Goal: Task Accomplishment & Management: Use online tool/utility

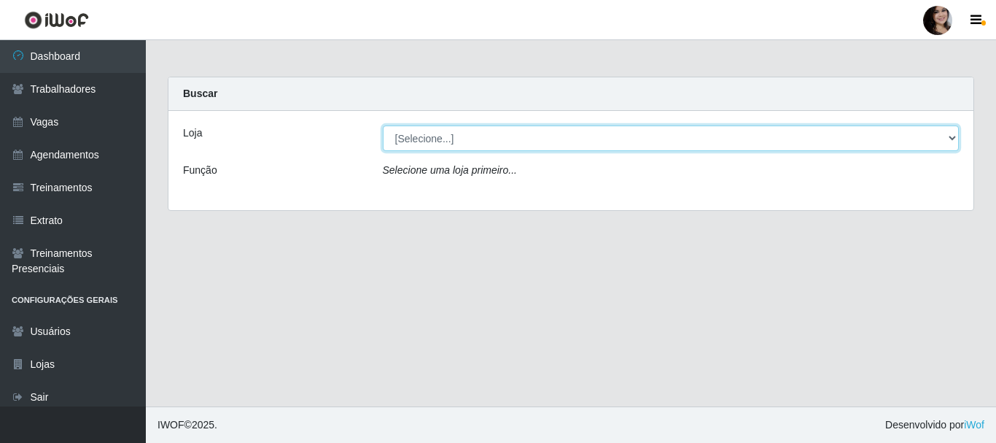
click at [951, 141] on select "[Selecione...] SuperFácil Atacado - [PERSON_NAME]" at bounding box center [671, 138] width 577 height 26
select select "399"
click at [383, 125] on select "[Selecione...] SuperFácil Atacado - [PERSON_NAME]" at bounding box center [671, 138] width 577 height 26
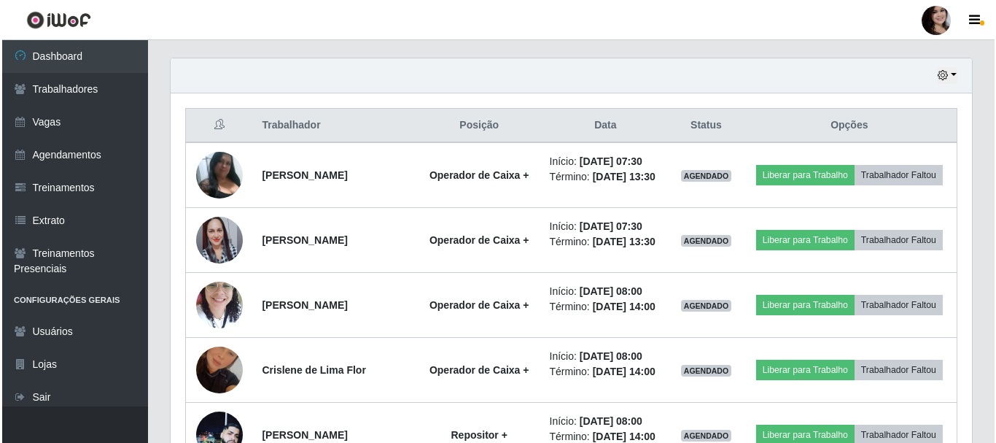
scroll to position [575, 0]
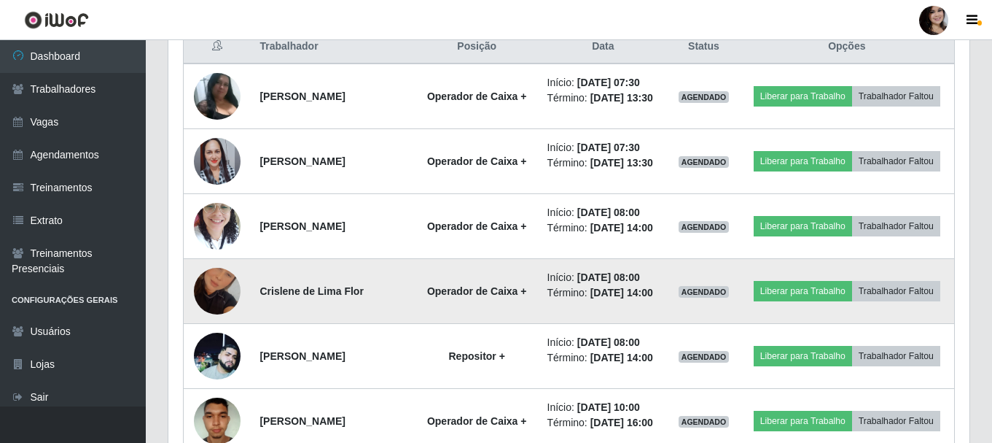
click at [231, 284] on img at bounding box center [217, 290] width 47 height 83
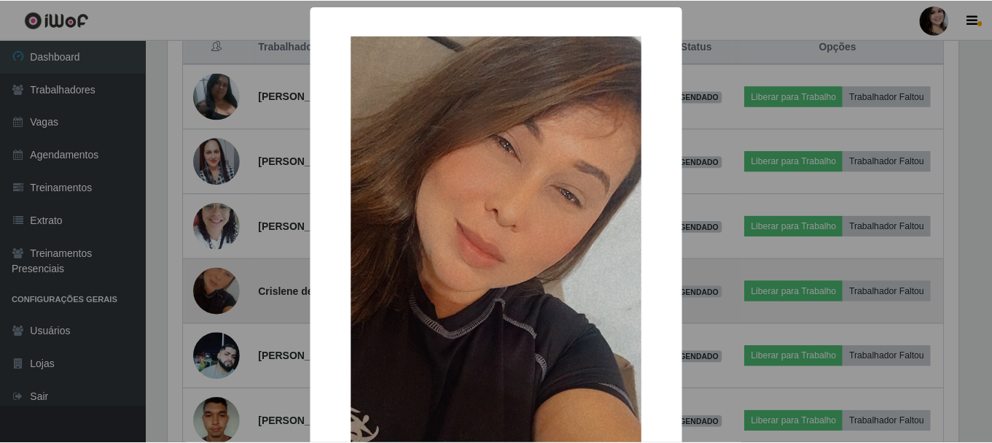
scroll to position [303, 794]
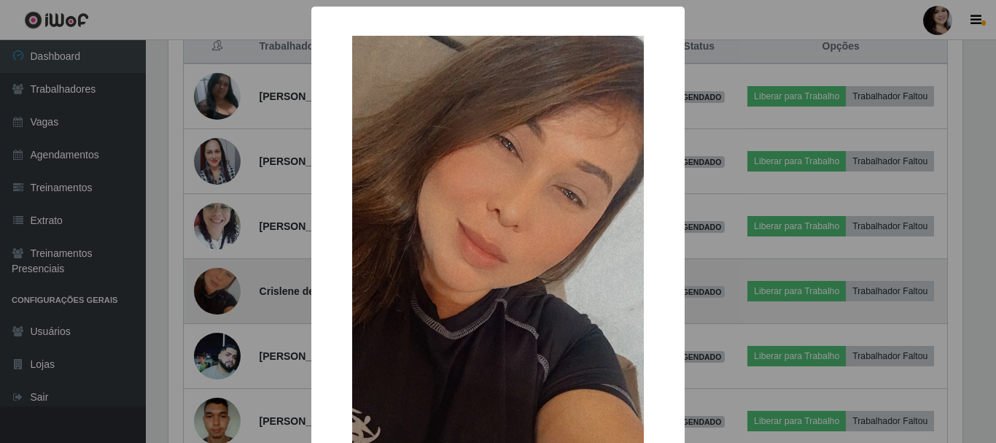
click at [231, 284] on div "× OK Cancel" at bounding box center [498, 221] width 996 height 443
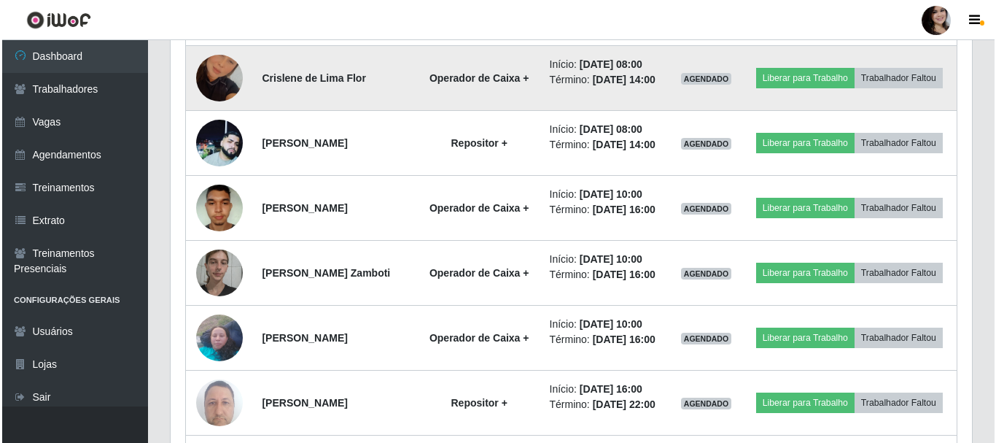
scroll to position [794, 0]
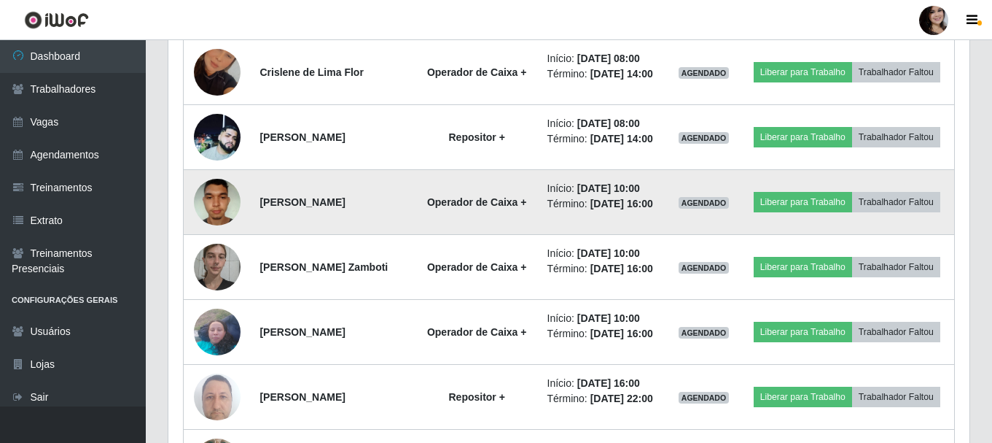
click at [217, 200] on img at bounding box center [217, 202] width 47 height 62
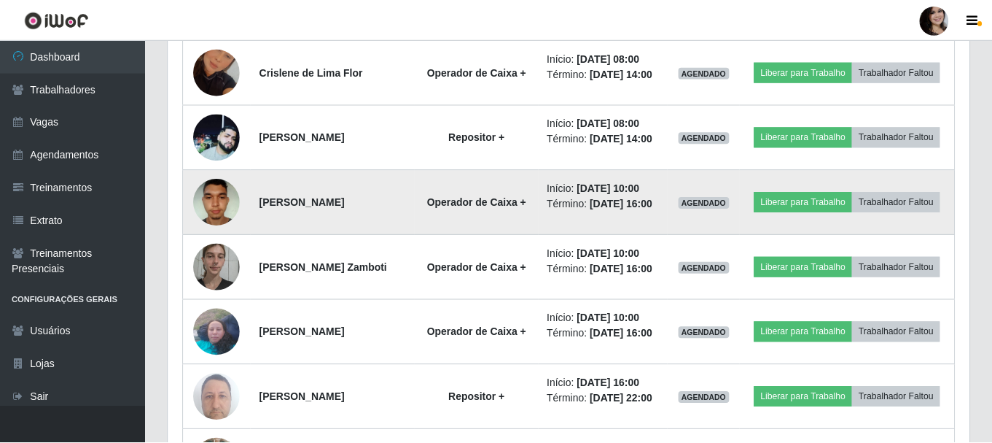
scroll to position [303, 794]
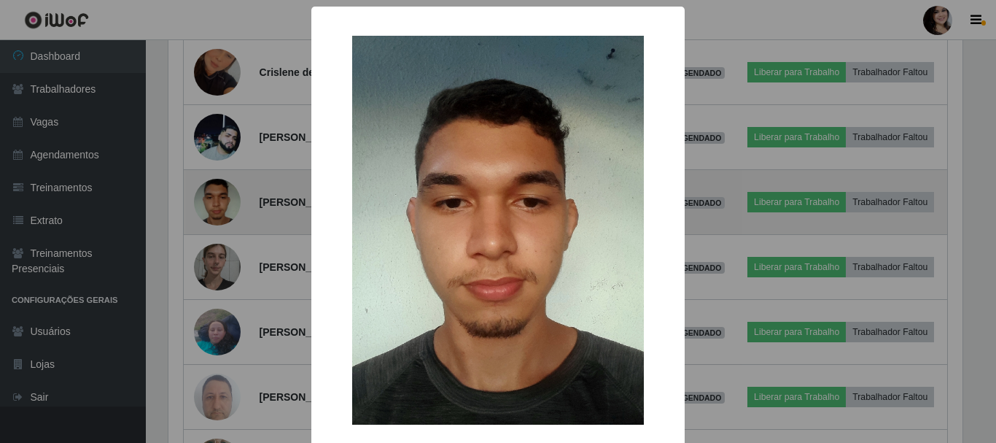
click at [217, 200] on div "× OK Cancel" at bounding box center [498, 221] width 996 height 443
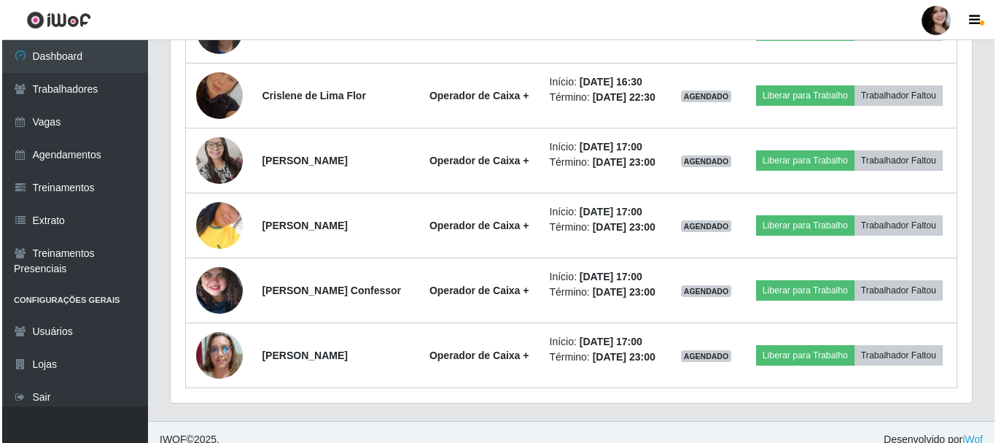
scroll to position [1304, 0]
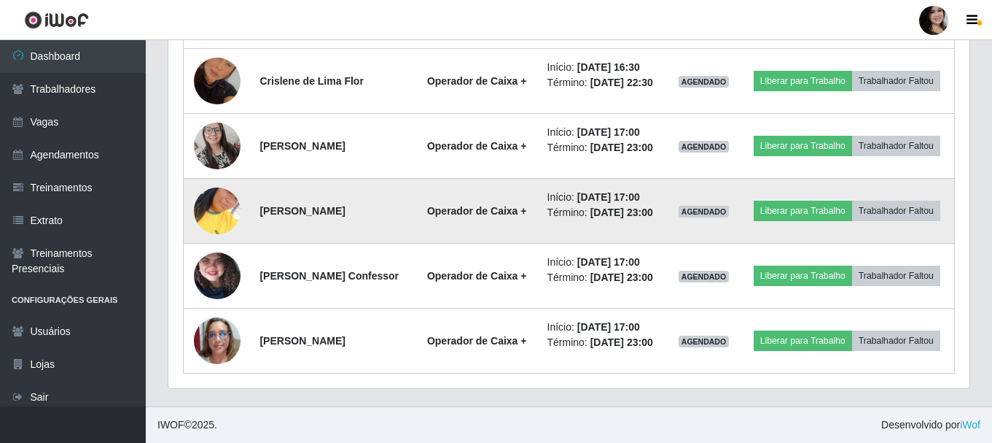
click at [214, 213] on img at bounding box center [217, 210] width 47 height 83
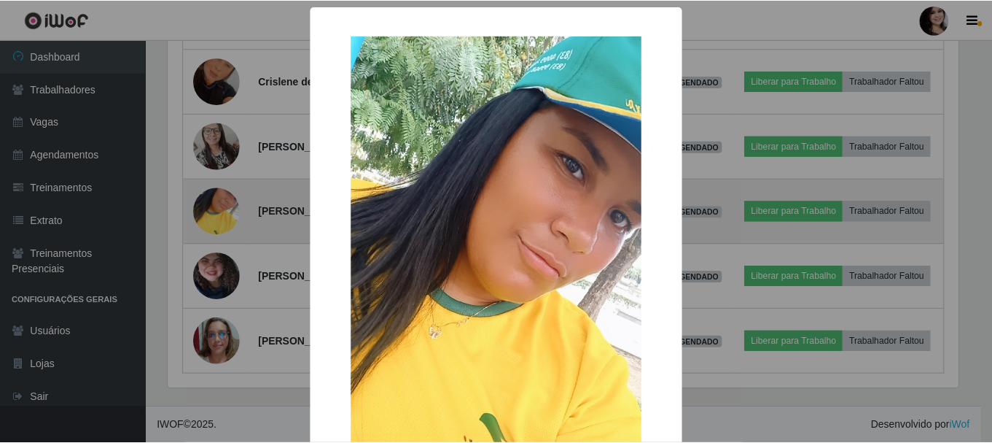
scroll to position [303, 794]
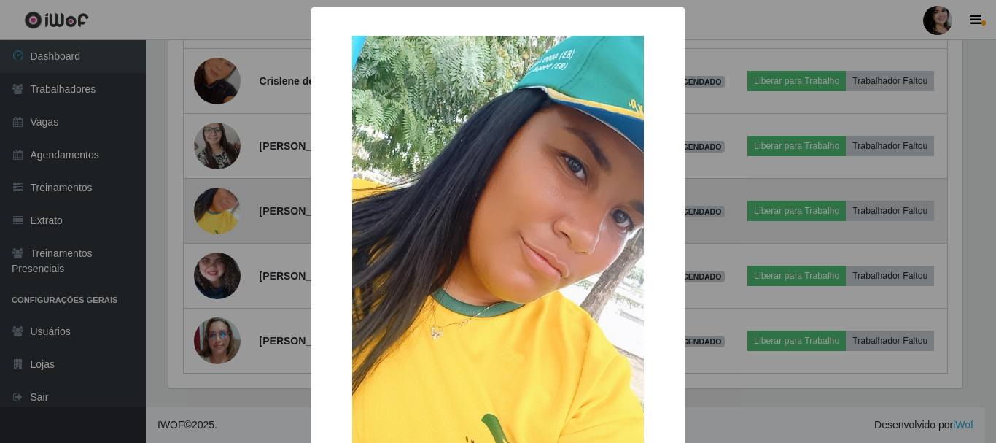
click at [214, 213] on div "× OK Cancel" at bounding box center [498, 221] width 996 height 443
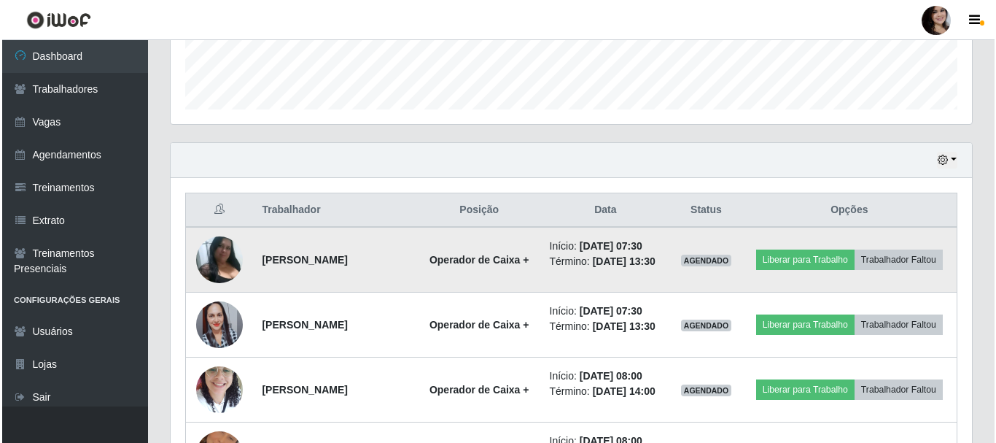
scroll to position [437, 0]
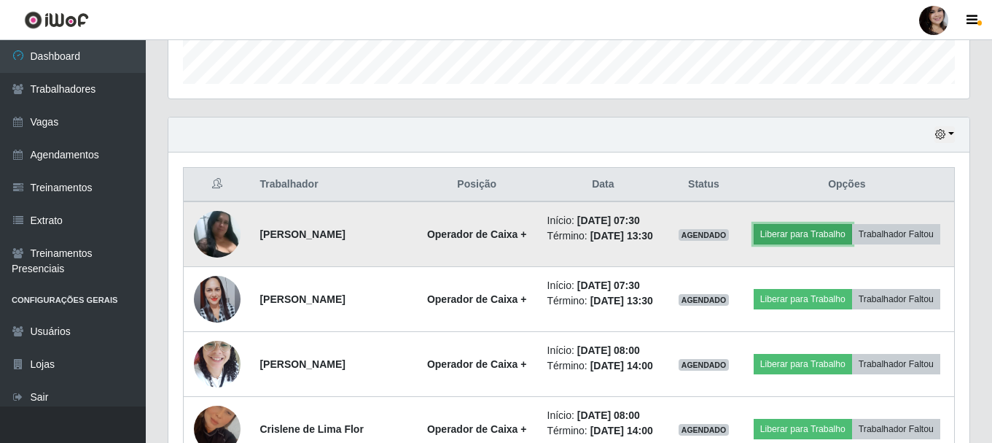
click at [782, 233] on button "Liberar para Trabalho" at bounding box center [803, 234] width 98 height 20
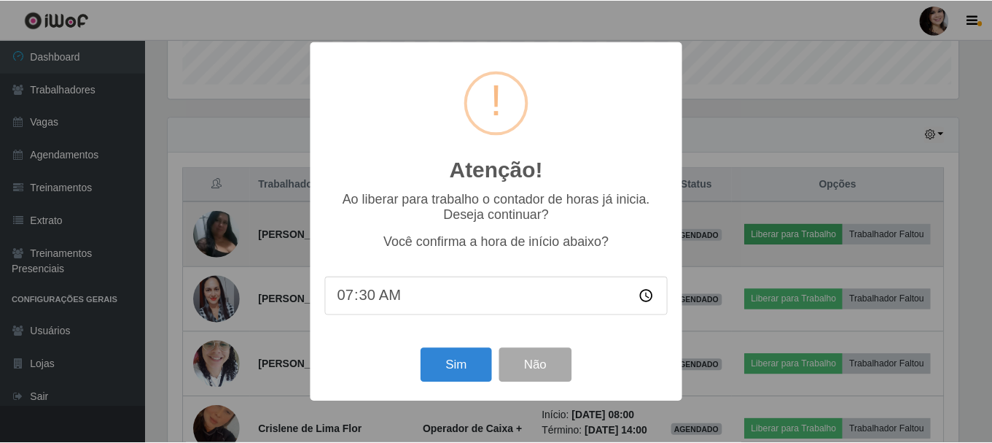
scroll to position [303, 794]
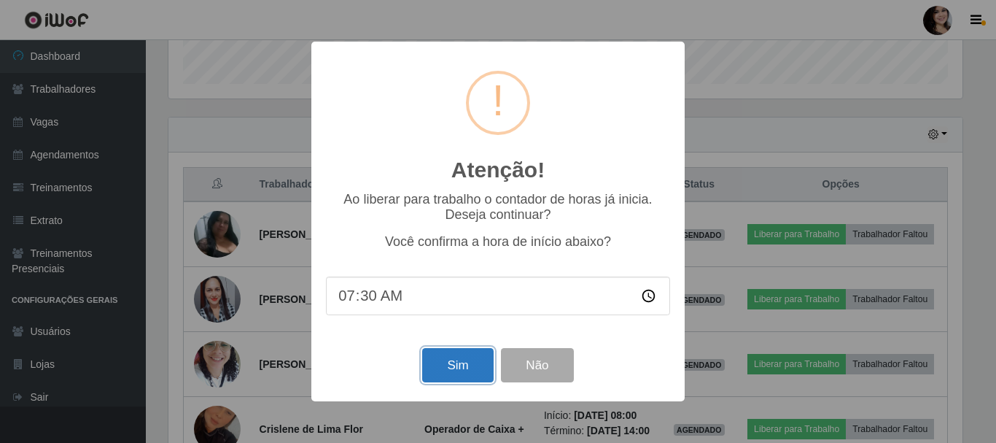
click at [475, 363] on button "Sim" at bounding box center [457, 365] width 71 height 34
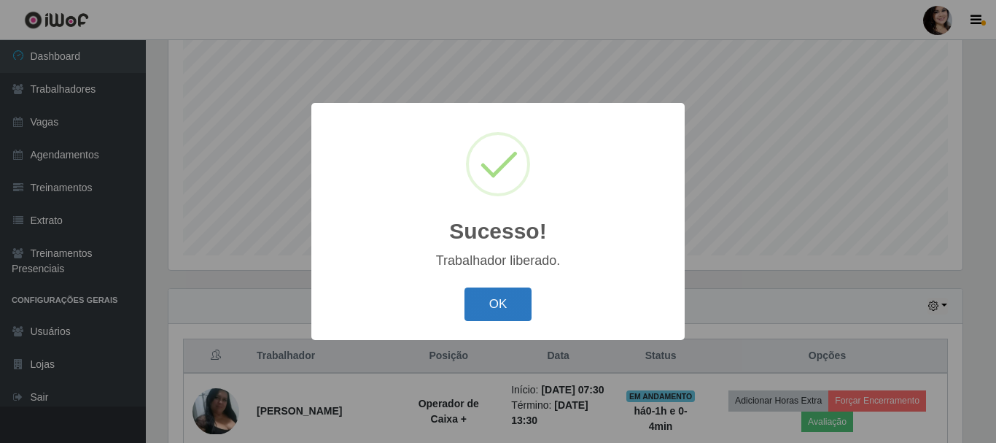
click at [494, 305] on button "OK" at bounding box center [498, 304] width 68 height 34
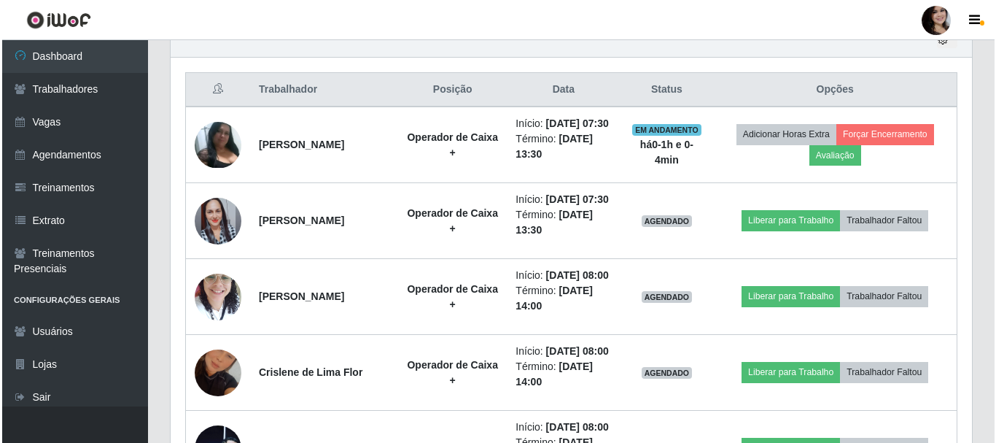
scroll to position [558, 0]
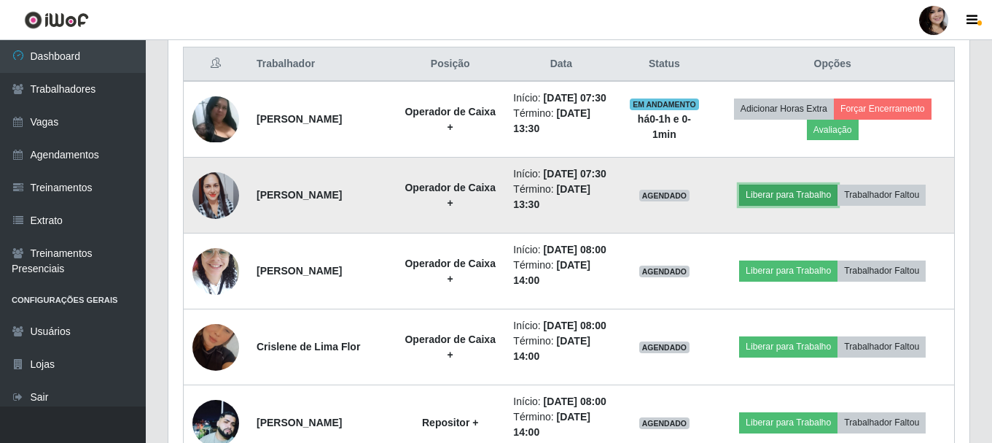
click at [790, 205] on button "Liberar para Trabalho" at bounding box center [788, 194] width 98 height 20
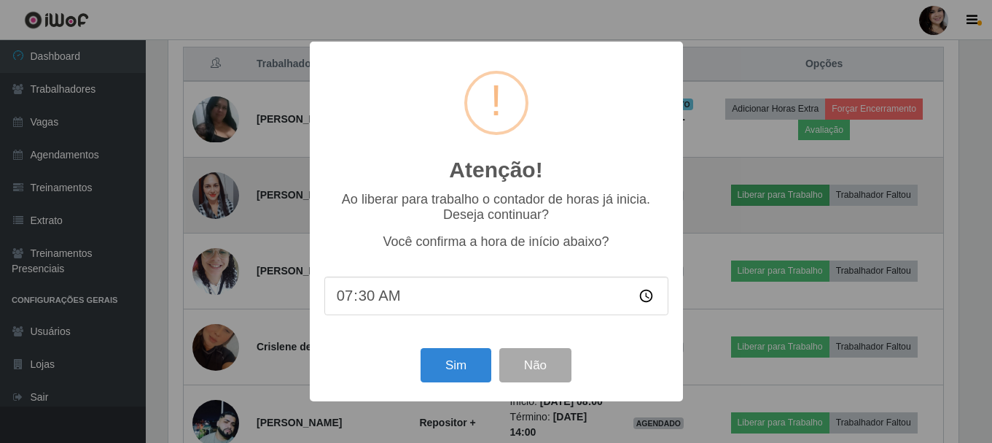
scroll to position [303, 794]
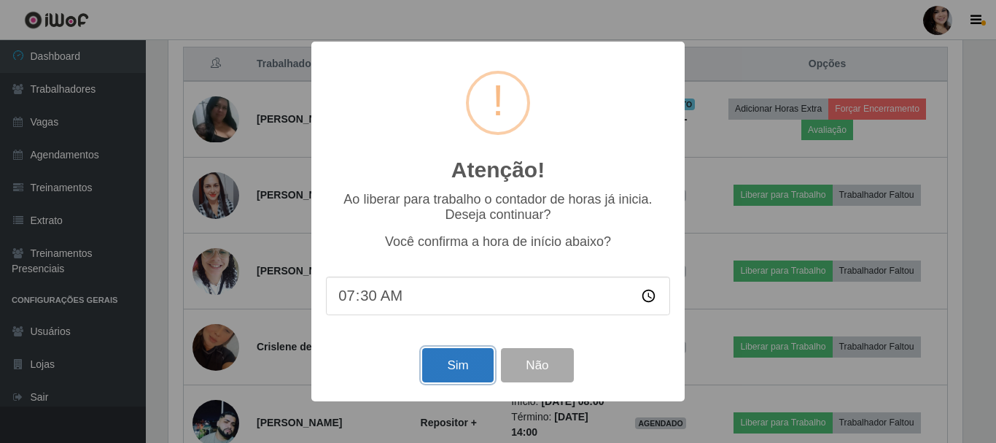
click at [477, 362] on button "Sim" at bounding box center [457, 365] width 71 height 34
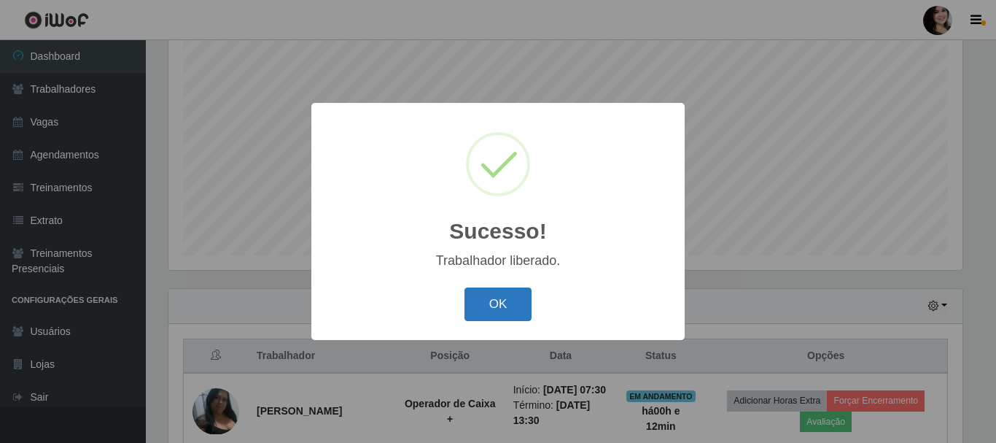
click at [511, 300] on button "OK" at bounding box center [498, 304] width 68 height 34
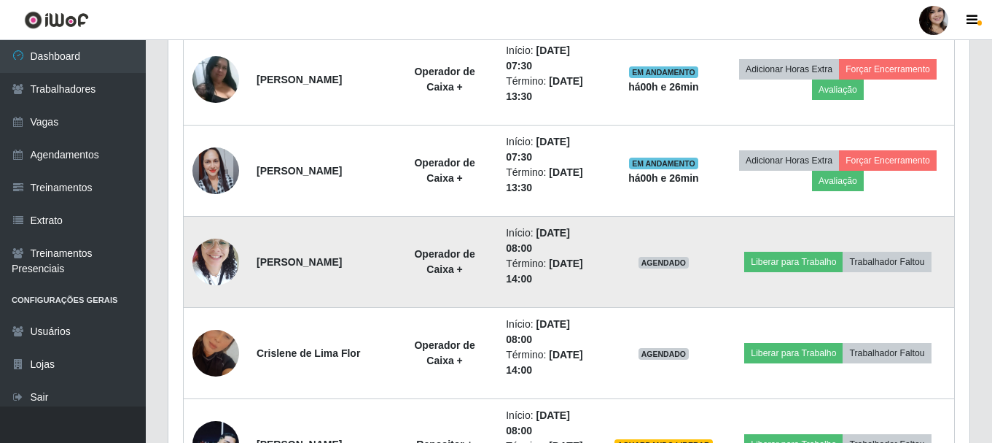
scroll to position [631, 0]
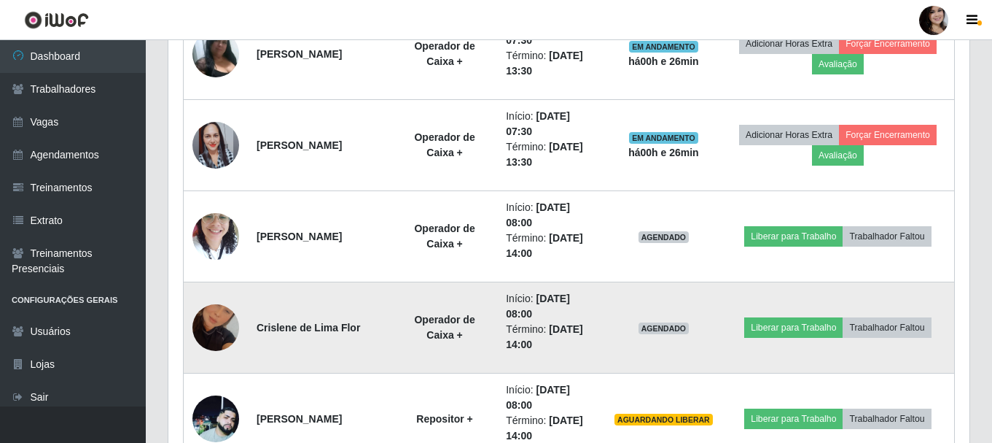
click at [223, 311] on img at bounding box center [215, 327] width 47 height 83
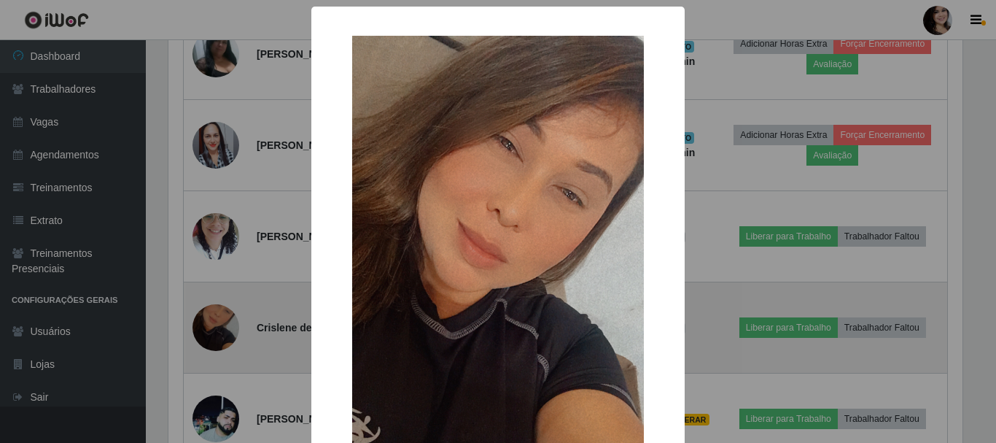
click at [223, 311] on div "× OK Cancel" at bounding box center [498, 221] width 996 height 443
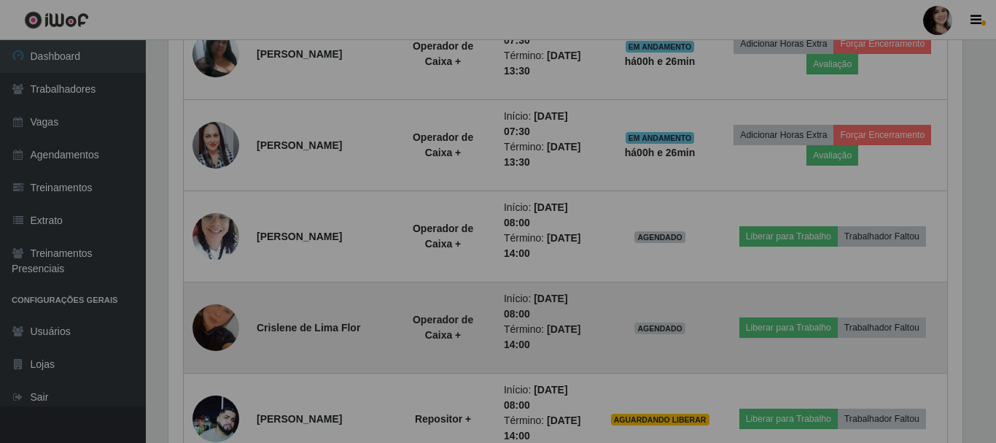
scroll to position [303, 801]
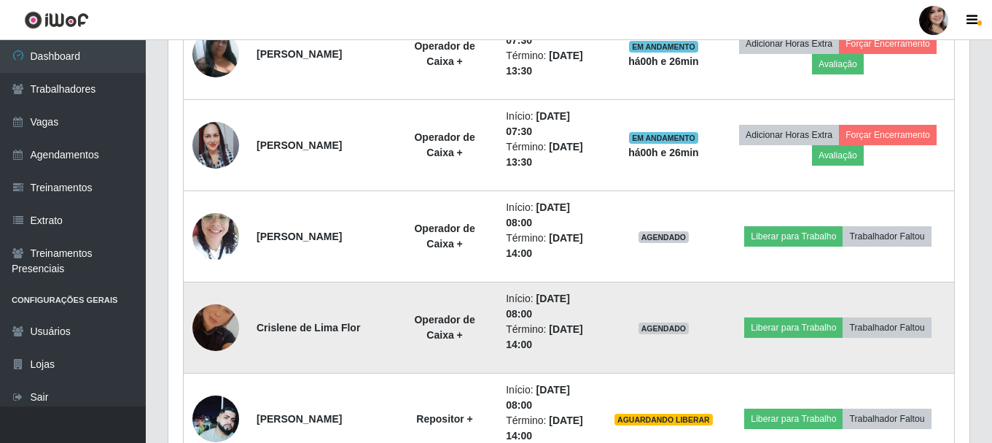
click at [222, 311] on img at bounding box center [215, 327] width 47 height 83
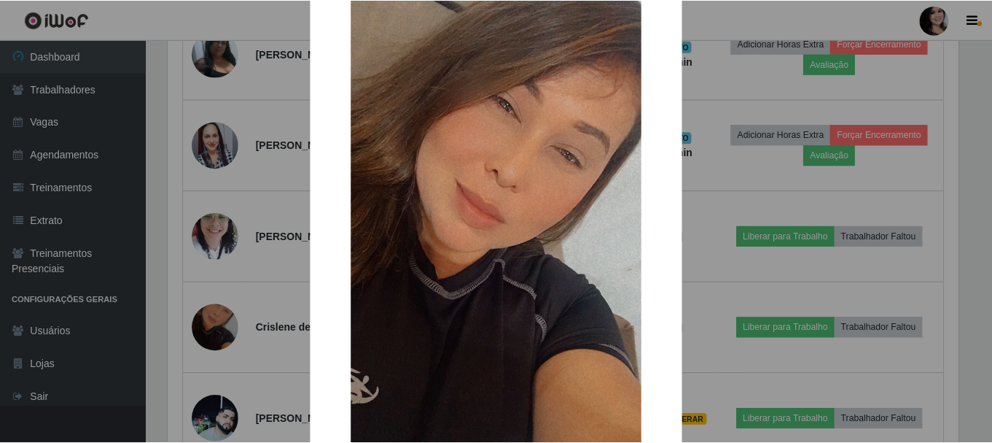
scroll to position [73, 0]
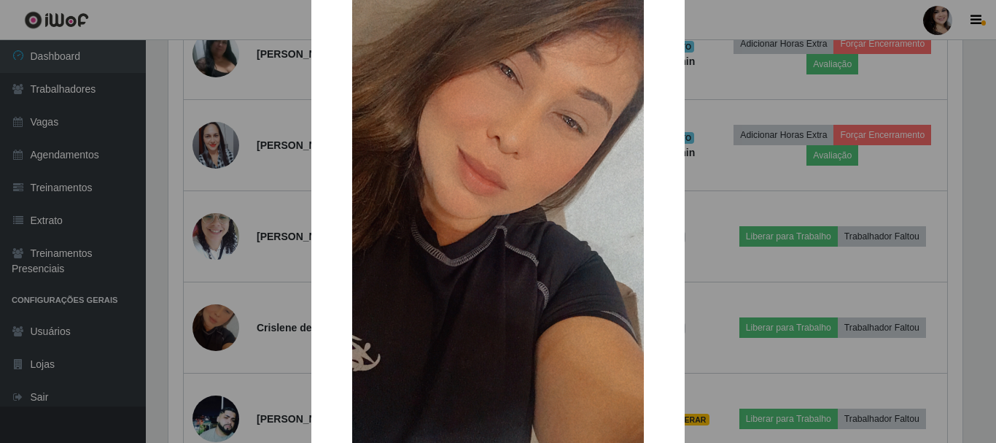
click at [732, 180] on div "× OK Cancel" at bounding box center [498, 221] width 996 height 443
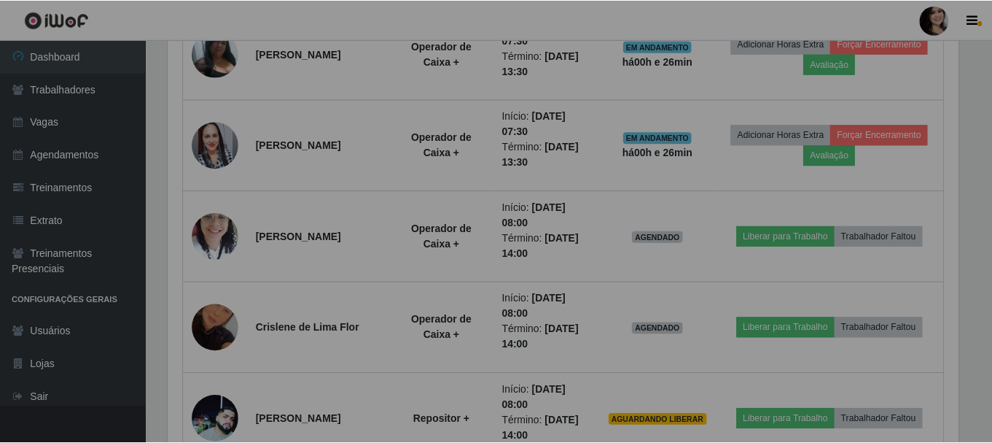
scroll to position [303, 801]
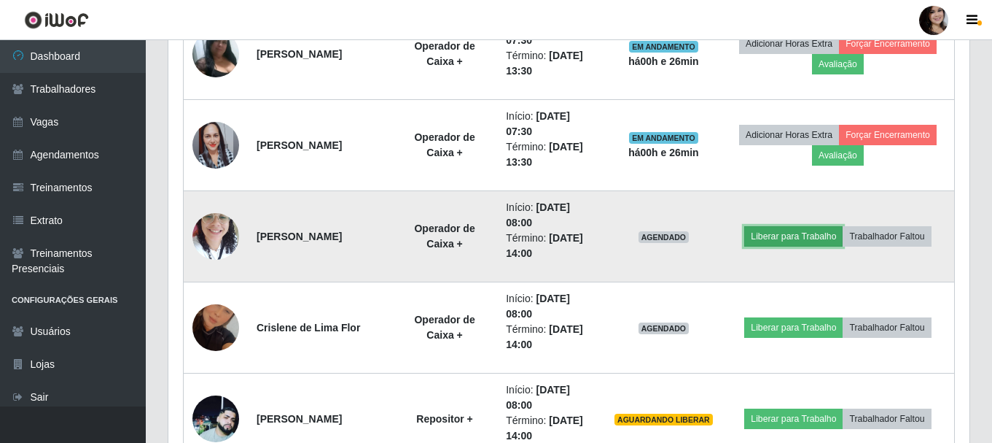
click at [768, 237] on button "Liberar para Trabalho" at bounding box center [793, 236] width 98 height 20
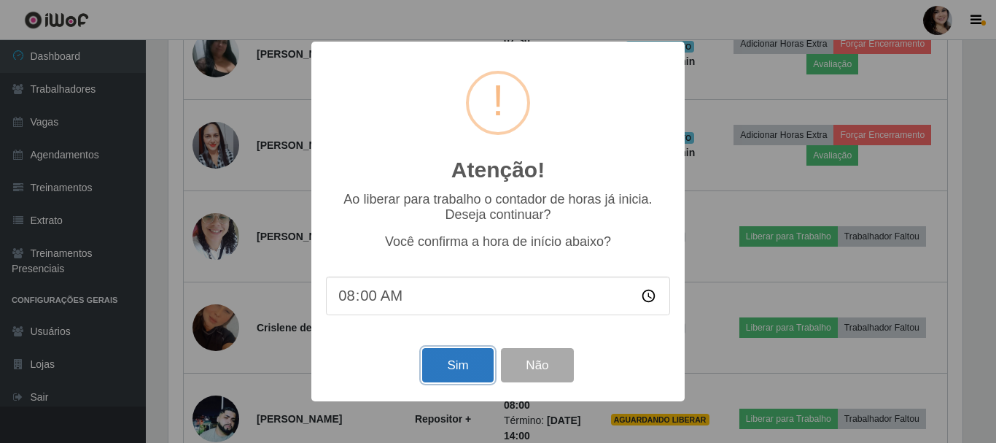
click at [443, 362] on button "Sim" at bounding box center [457, 365] width 71 height 34
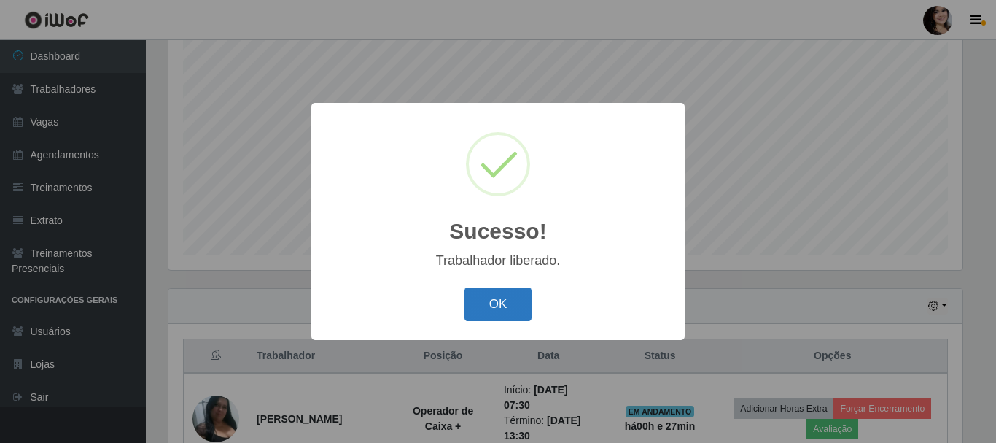
click at [494, 307] on button "OK" at bounding box center [498, 304] width 68 height 34
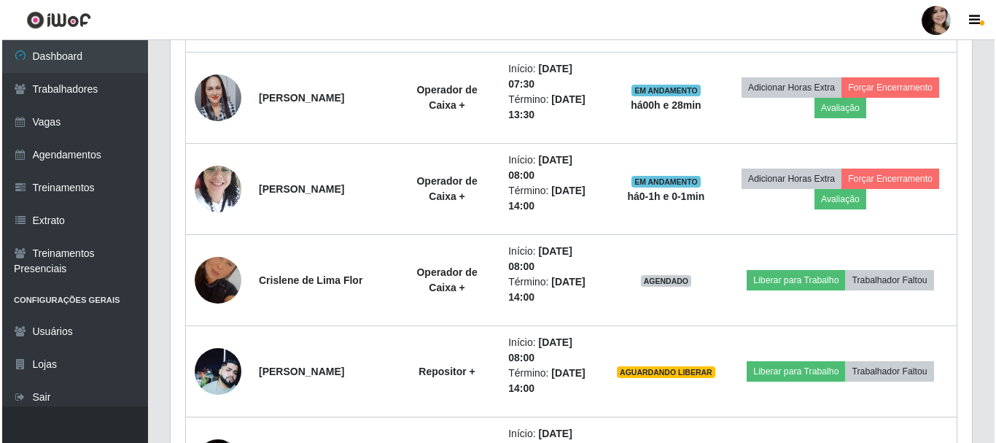
scroll to position [703, 0]
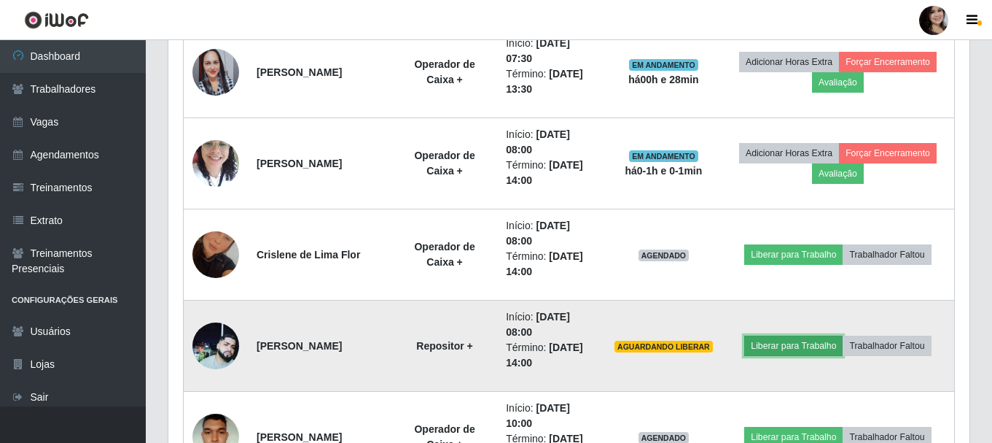
click at [764, 344] on button "Liberar para Trabalho" at bounding box center [793, 345] width 98 height 20
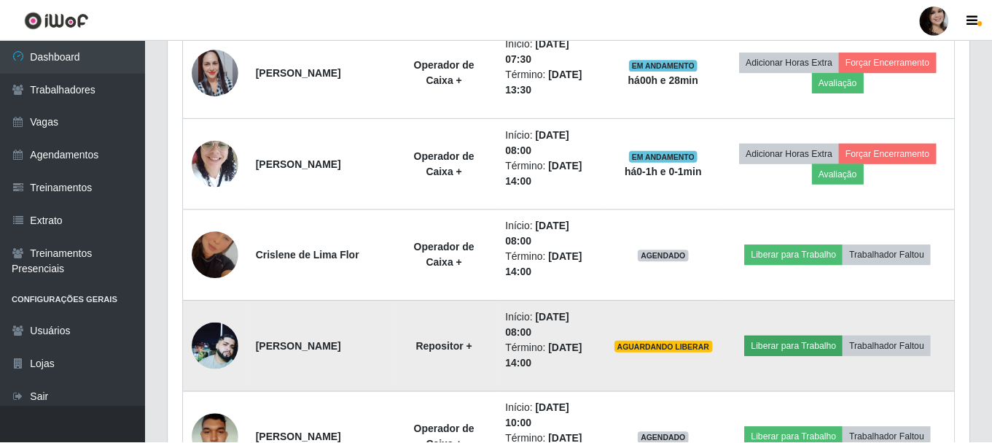
scroll to position [303, 794]
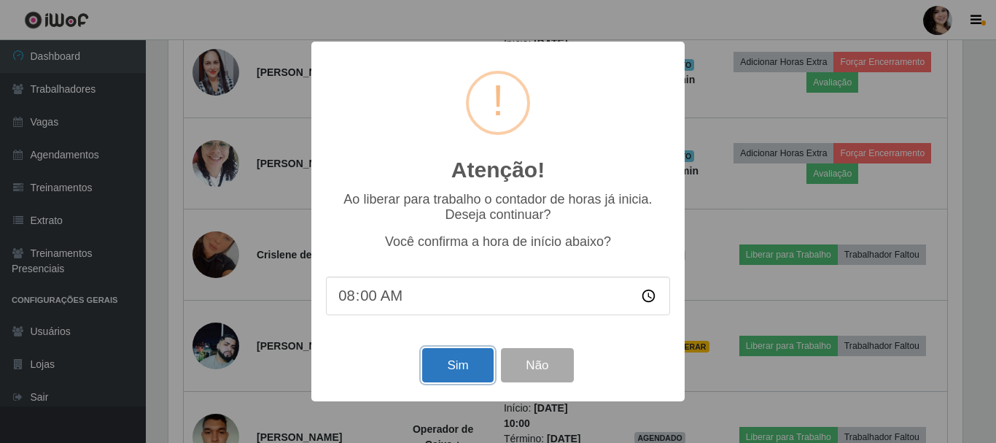
click at [468, 367] on button "Sim" at bounding box center [457, 365] width 71 height 34
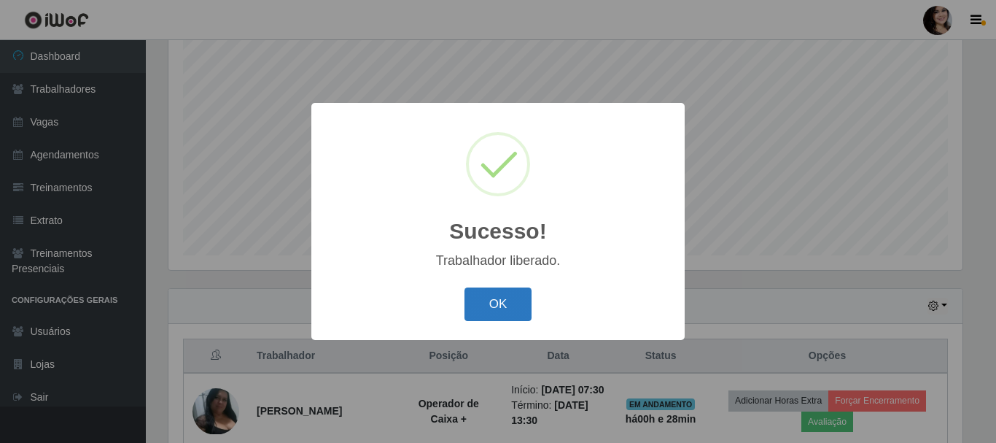
click at [504, 310] on button "OK" at bounding box center [498, 304] width 68 height 34
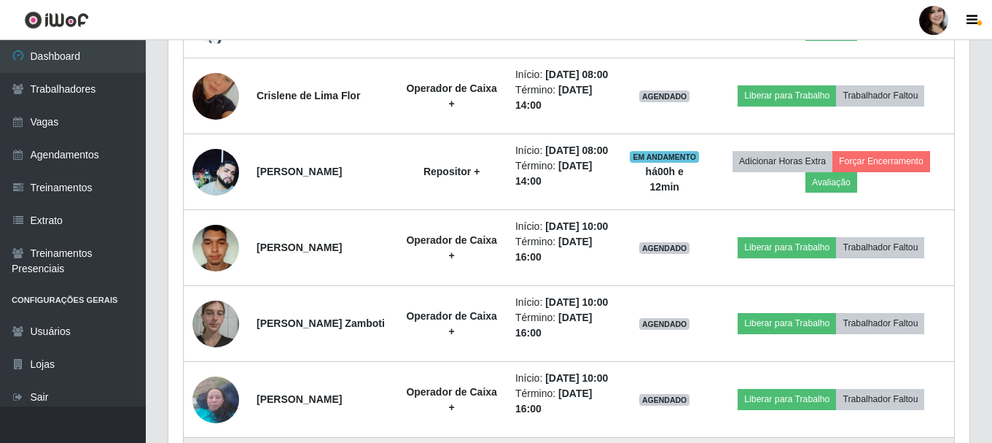
scroll to position [776, 0]
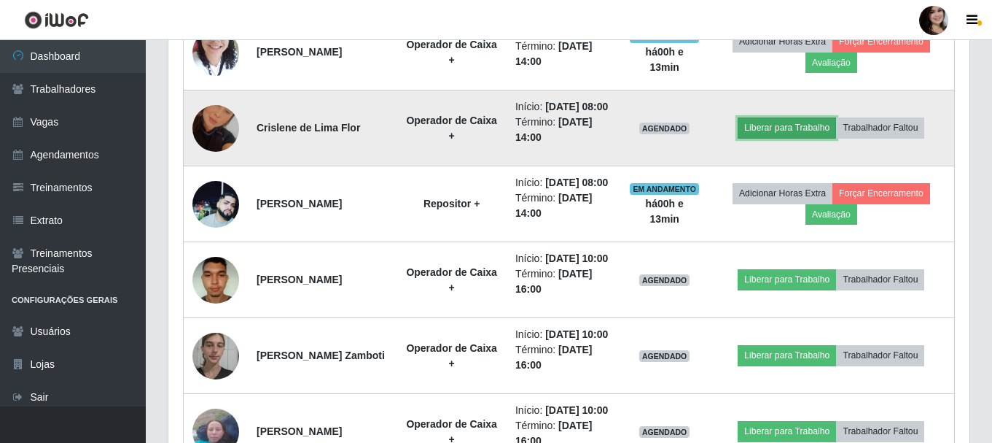
click at [787, 138] on button "Liberar para Trabalho" at bounding box center [787, 127] width 98 height 20
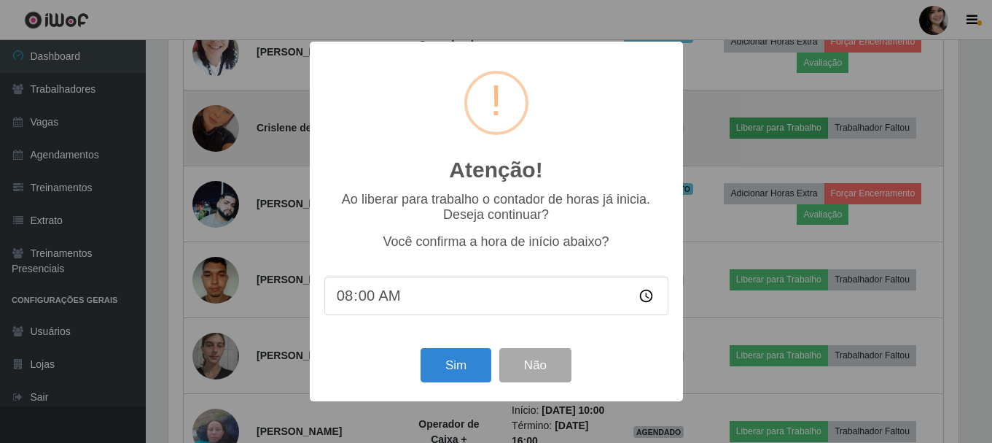
scroll to position [303, 794]
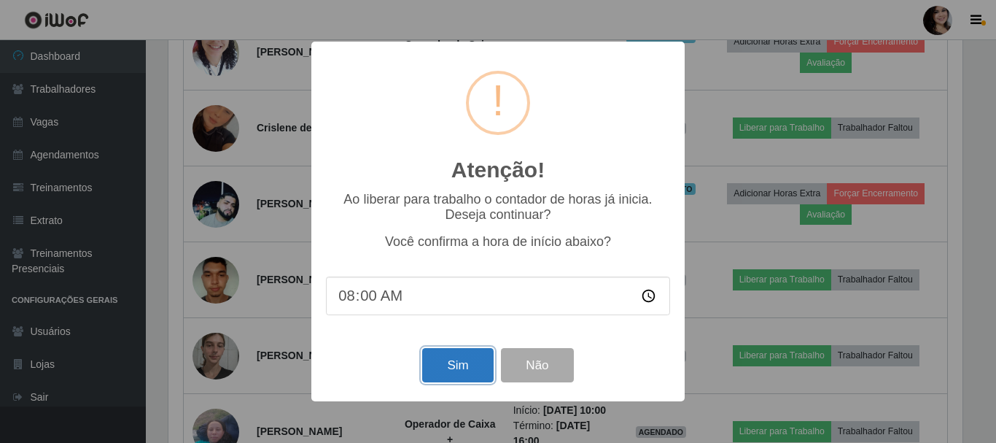
click at [451, 370] on button "Sim" at bounding box center [457, 365] width 71 height 34
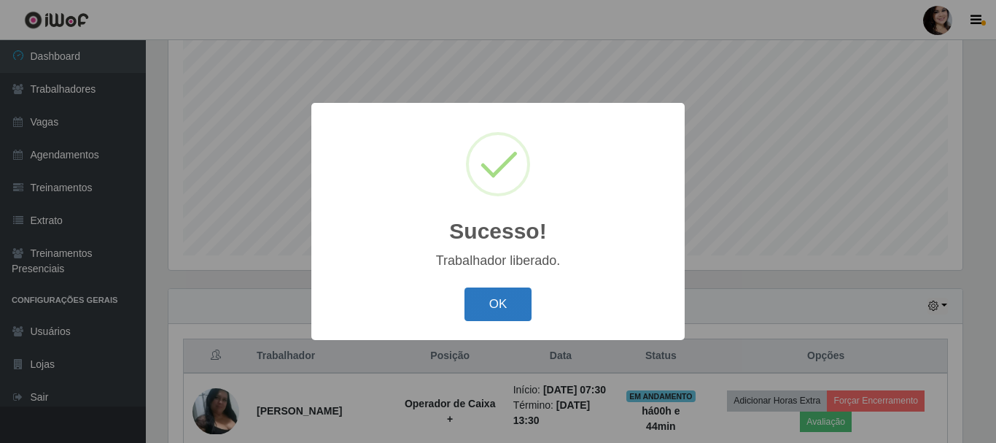
click at [512, 305] on button "OK" at bounding box center [498, 304] width 68 height 34
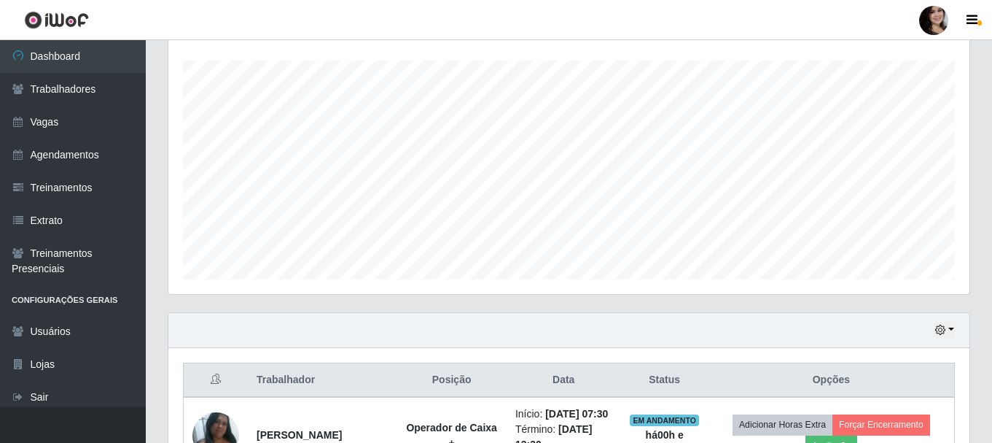
scroll to position [193, 0]
